Goal: Information Seeking & Learning: Learn about a topic

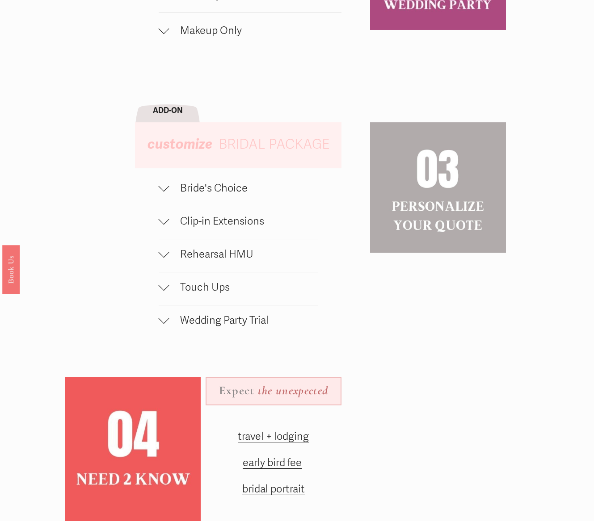
scroll to position [693, 0]
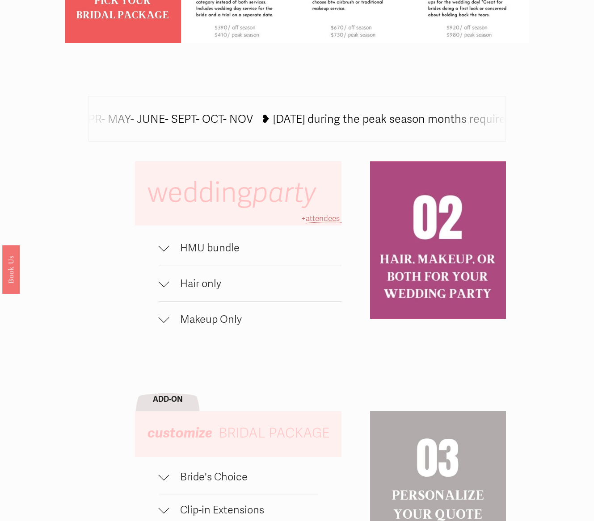
scroll to position [399, 0]
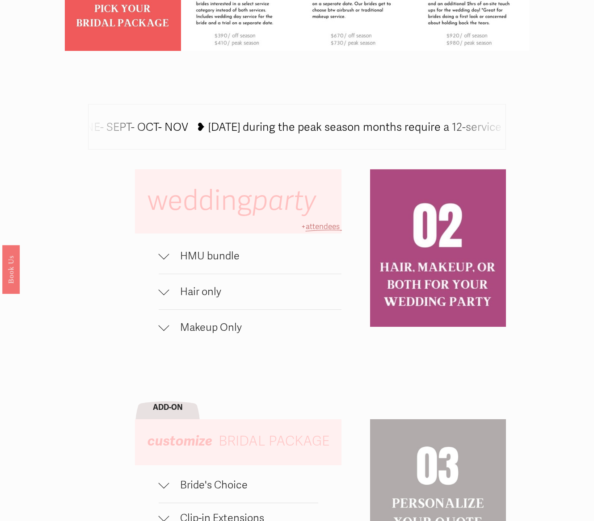
click at [203, 259] on span "HMU bundle" at bounding box center [255, 256] width 172 height 13
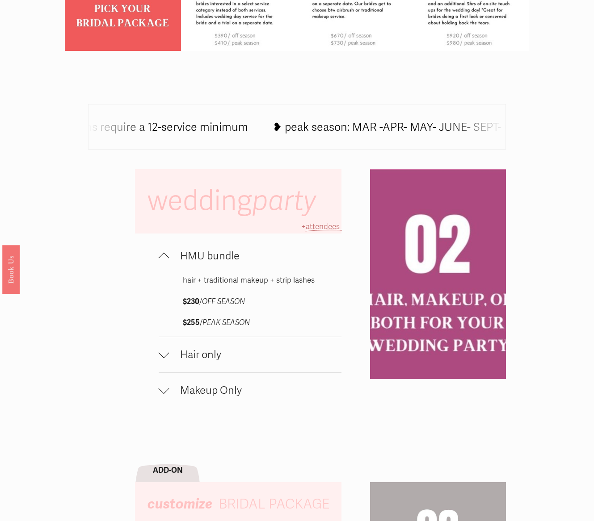
click at [203, 260] on span "HMU bundle" at bounding box center [255, 256] width 172 height 13
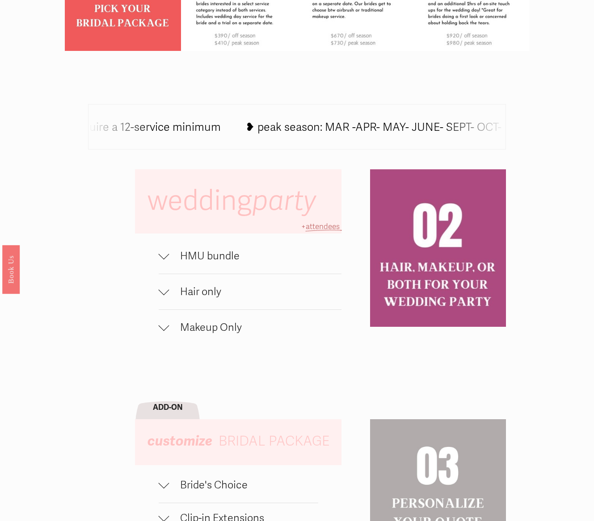
click at [203, 260] on span "HMU bundle" at bounding box center [255, 256] width 172 height 13
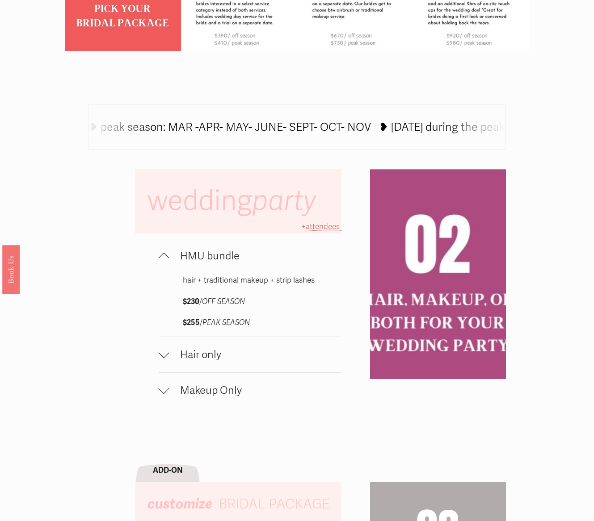
click at [204, 258] on span "HMU bundle" at bounding box center [255, 256] width 172 height 13
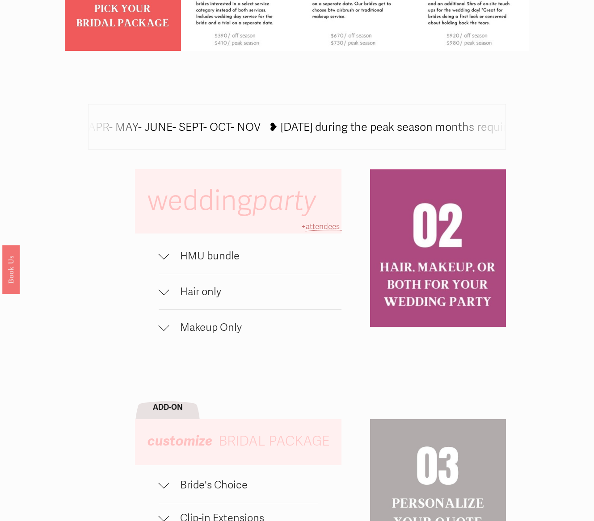
click at [220, 258] on span "HMU bundle" at bounding box center [255, 256] width 172 height 13
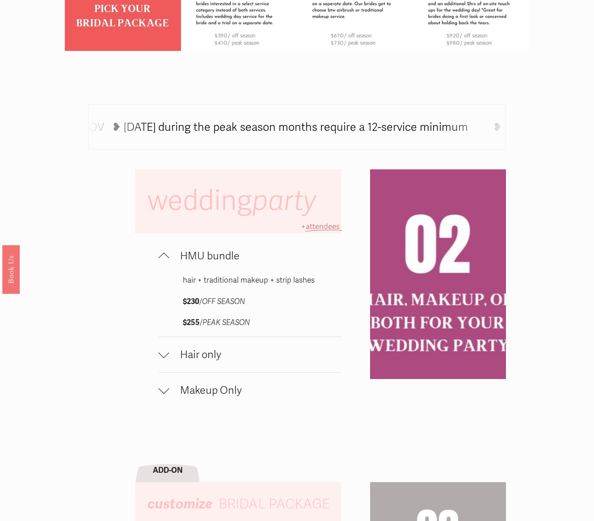
click at [220, 258] on span "HMU bundle" at bounding box center [255, 256] width 172 height 13
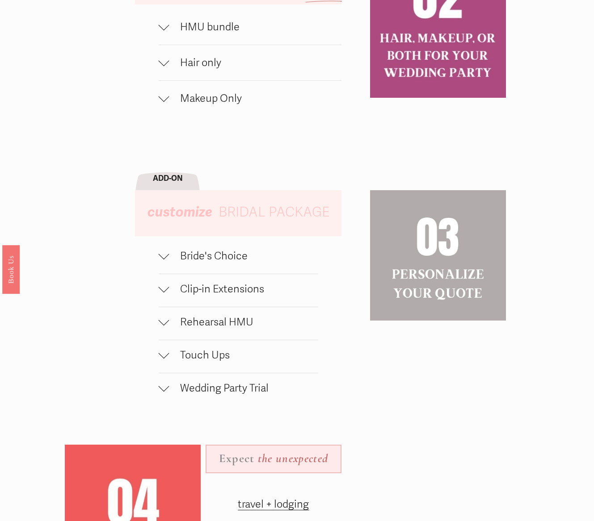
scroll to position [674, 0]
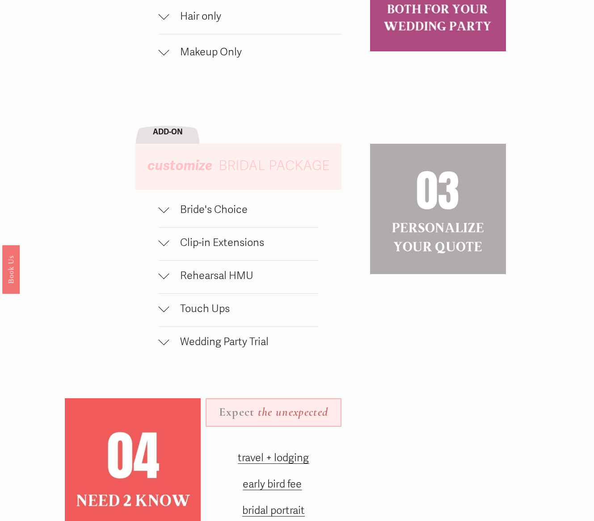
click at [218, 344] on span "Wedding Party Trial" at bounding box center [243, 342] width 149 height 13
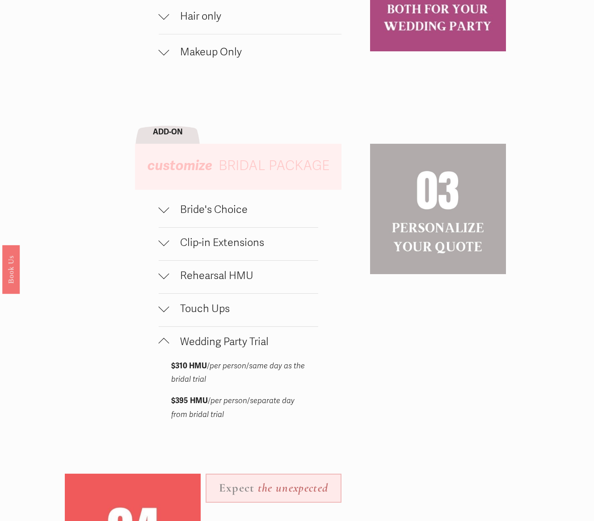
click at [218, 344] on span "Wedding Party Trial" at bounding box center [243, 342] width 149 height 13
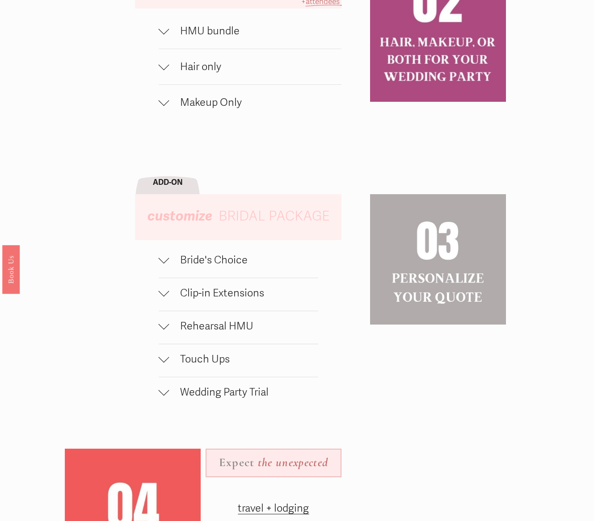
scroll to position [546, 0]
